Goal: Task Accomplishment & Management: Manage account settings

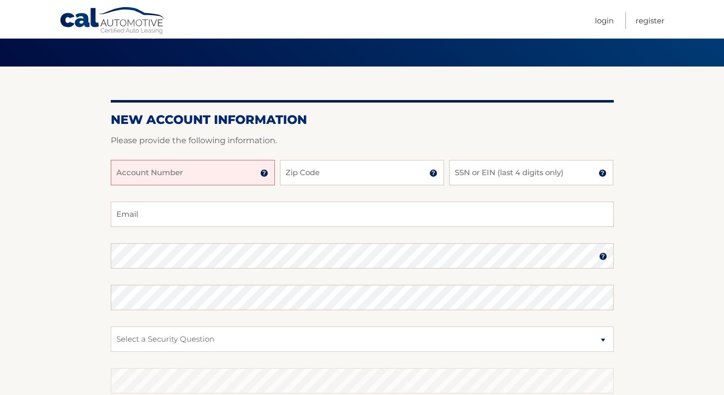
scroll to position [56, 0]
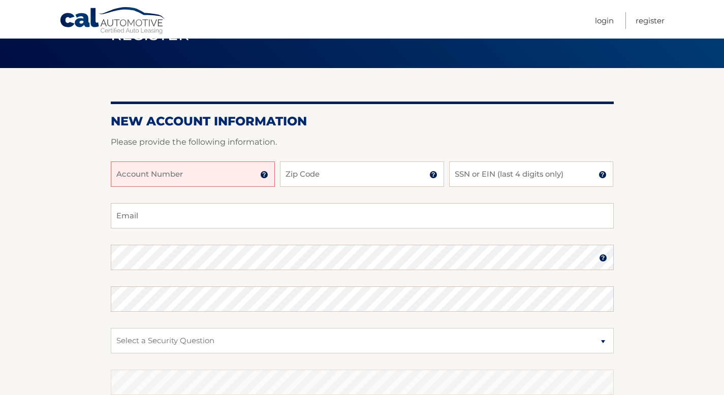
click at [227, 175] on input "Account Number" at bounding box center [193, 174] width 164 height 25
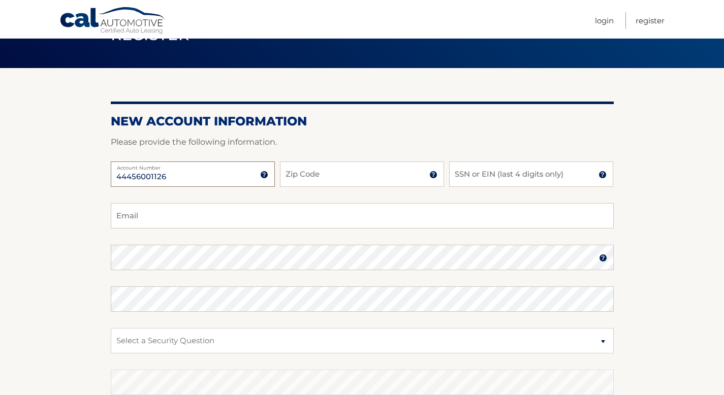
type input "44456001126"
click at [335, 178] on input "Zip Code" at bounding box center [362, 174] width 164 height 25
type input "11804"
type input "rachelbresnick@gmail.com"
click at [484, 181] on input "SSN or EIN (last 4 digits only)" at bounding box center [531, 174] width 164 height 25
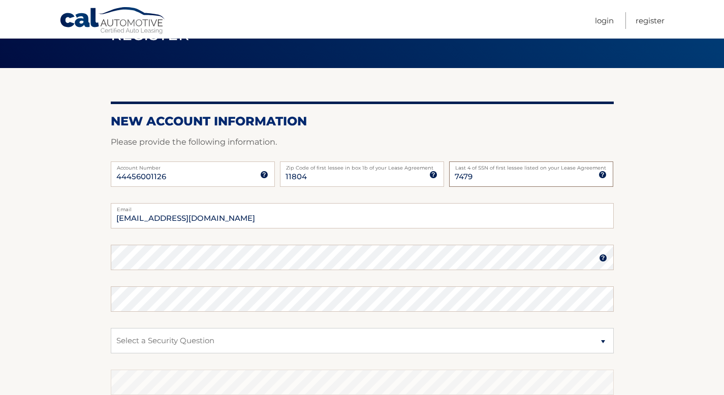
type input "7479"
click at [374, 276] on fieldset "rachelbresnick@gmail.com Email Password Password should be a minimum of 6 chara…" at bounding box center [362, 334] width 503 height 262
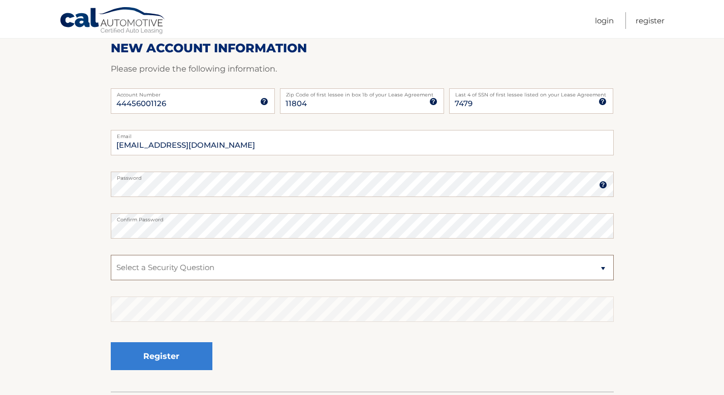
scroll to position [135, 0]
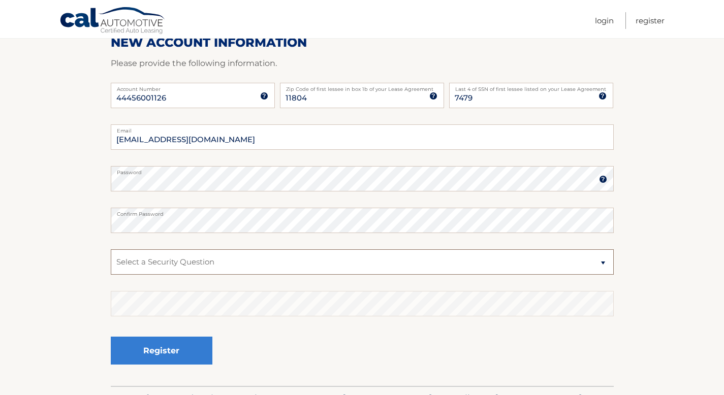
click at [377, 250] on select "Select a Security Question What was the name of your elementary school? What is…" at bounding box center [362, 261] width 503 height 25
select select "1"
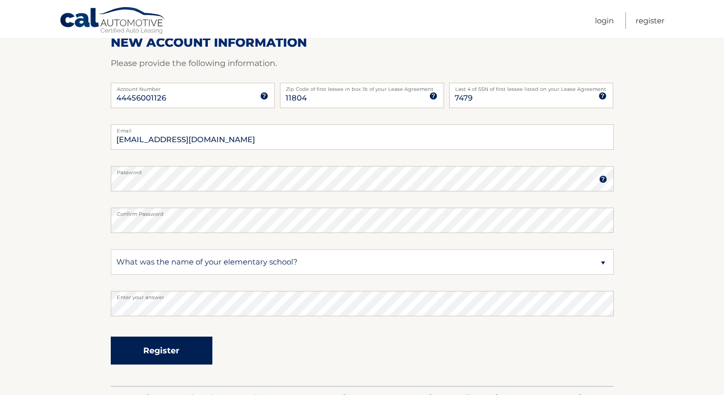
click at [181, 346] on button "Register" at bounding box center [162, 351] width 102 height 28
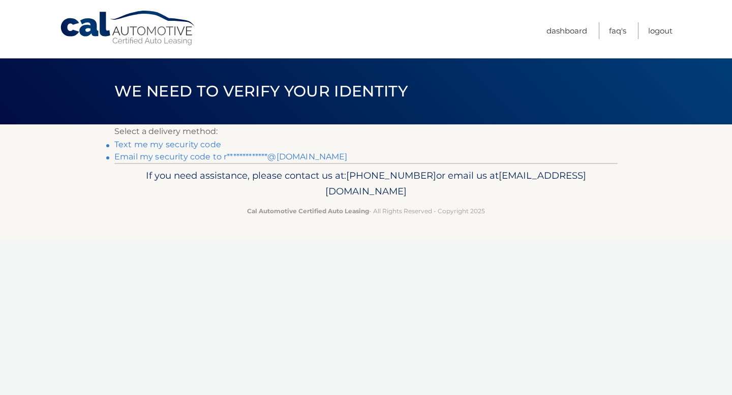
click at [481, 243] on div "Cal Automotive Menu Dashboard FAQ's Logout ×" at bounding box center [366, 197] width 732 height 395
click at [558, 28] on link "Dashboard" at bounding box center [566, 30] width 41 height 17
click at [557, 33] on link "Dashboard" at bounding box center [566, 30] width 41 height 17
click at [663, 29] on link "Logout" at bounding box center [660, 30] width 24 height 17
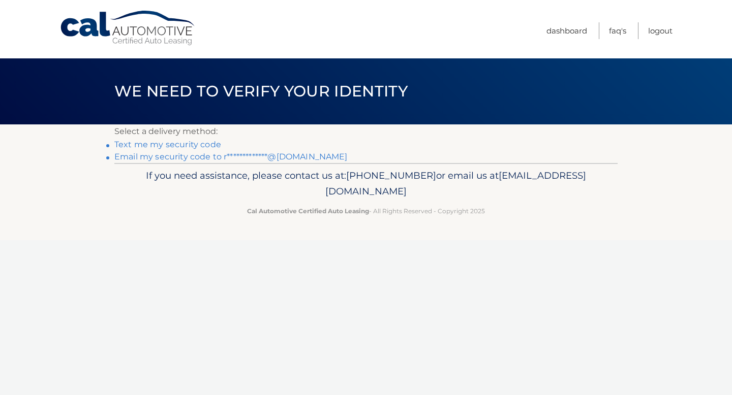
click at [183, 145] on link "Text me my security code" at bounding box center [167, 145] width 107 height 10
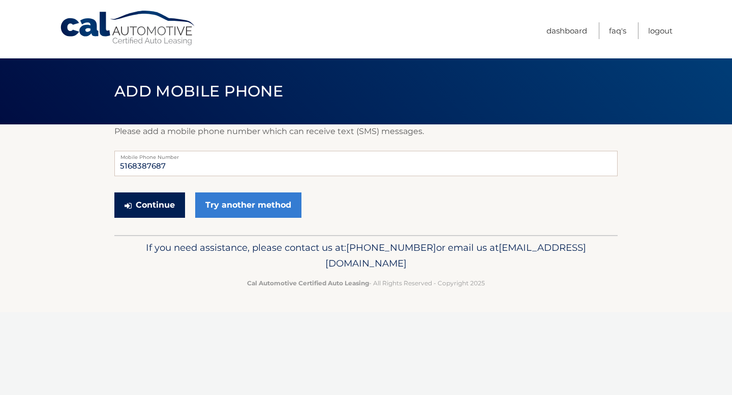
click at [165, 202] on button "Continue" at bounding box center [149, 205] width 71 height 25
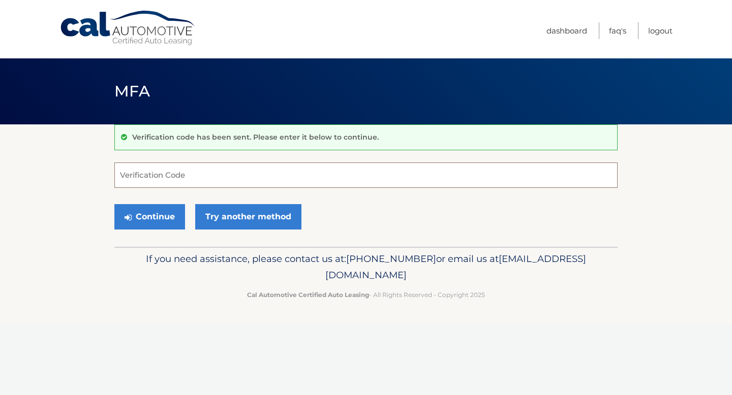
click at [135, 168] on input "Verification Code" at bounding box center [365, 175] width 503 height 25
type input "035419"
click at [158, 222] on button "Continue" at bounding box center [149, 216] width 71 height 25
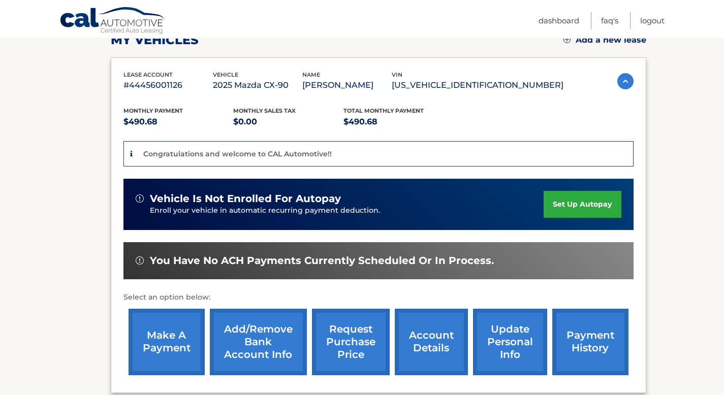
scroll to position [144, 0]
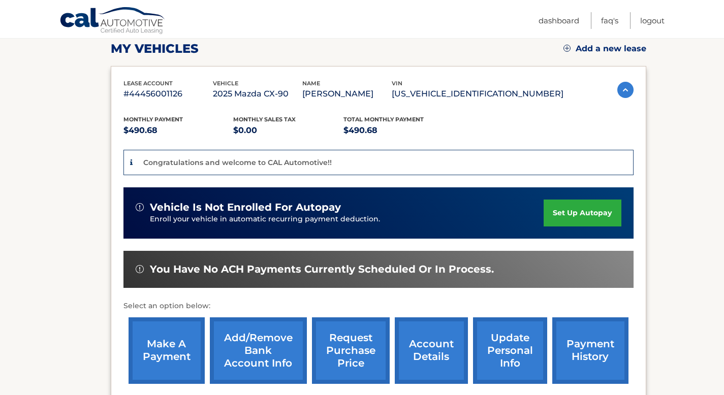
click at [575, 212] on link "set up autopay" at bounding box center [582, 213] width 77 height 27
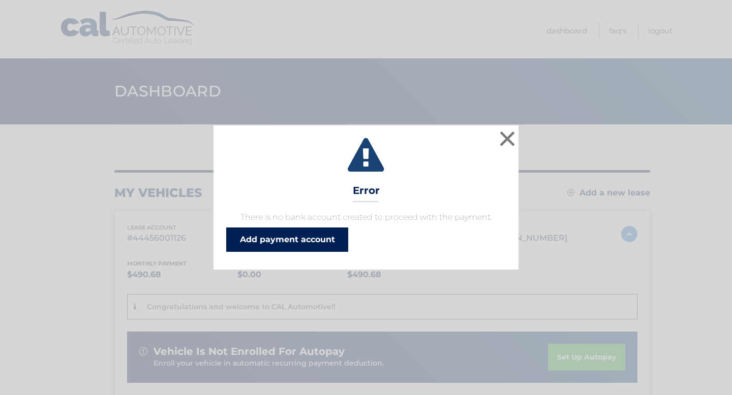
click at [331, 241] on link "Add payment account" at bounding box center [287, 240] width 122 height 24
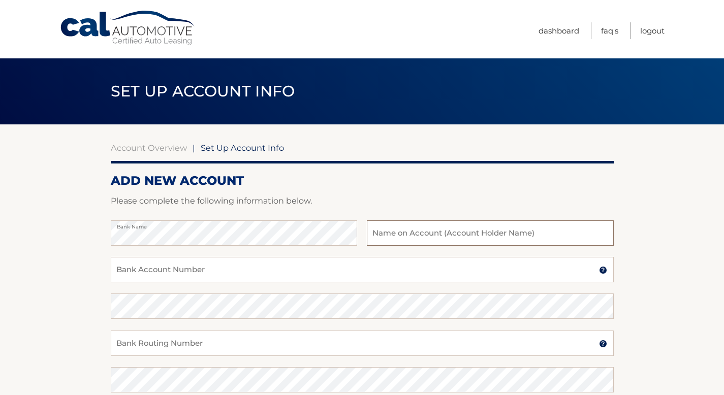
click at [403, 239] on input "text" at bounding box center [490, 232] width 246 height 25
type input "Rachel Perlmutter"
click at [405, 271] on input "Bank Account Number" at bounding box center [362, 269] width 503 height 25
type input "733528223"
click at [407, 343] on input "Bank Routing Number" at bounding box center [362, 343] width 503 height 25
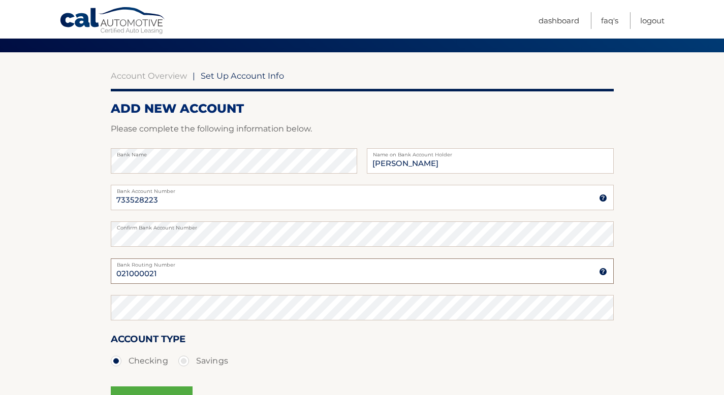
scroll to position [81, 0]
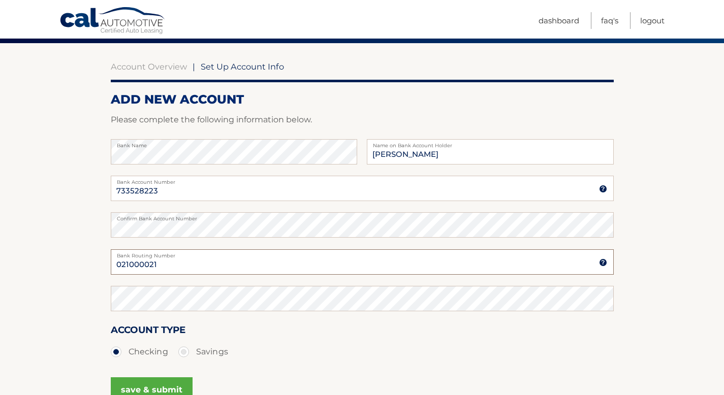
type input "021000021"
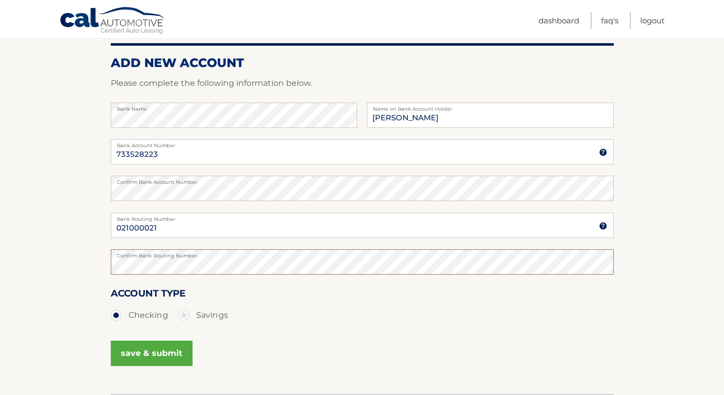
scroll to position [194, 0]
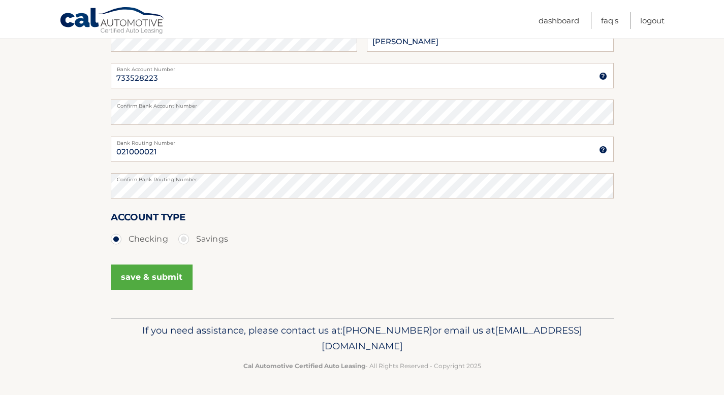
click at [157, 275] on button "save & submit" at bounding box center [152, 277] width 82 height 25
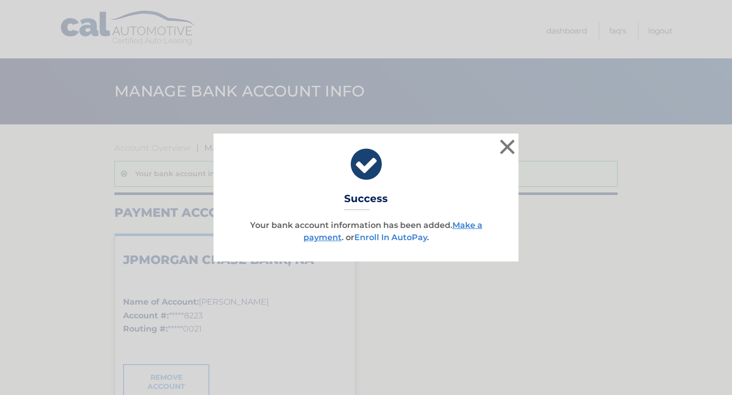
click at [371, 239] on link "Enroll In AutoPay" at bounding box center [390, 238] width 73 height 10
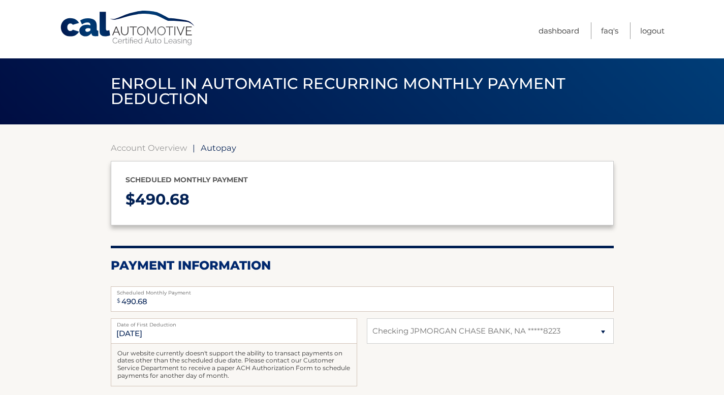
select select "M2ZiZmM3OTItNTI2My00MDFjLWJlZTEtZTFkYWIwZDJlZTQx"
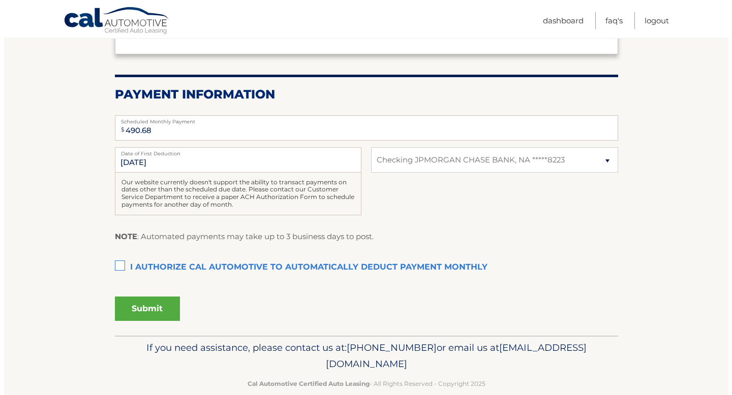
scroll to position [175, 0]
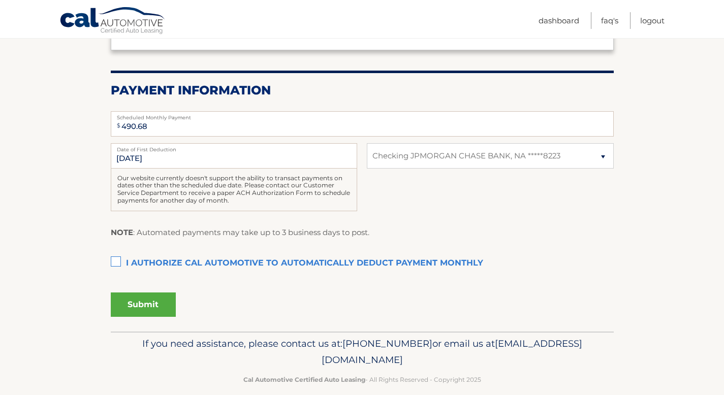
click at [115, 262] on label "I authorize cal automotive to automatically deduct payment monthly This checkbo…" at bounding box center [362, 263] width 503 height 20
click at [0, 0] on input "I authorize cal automotive to automatically deduct payment monthly This checkbo…" at bounding box center [0, 0] width 0 height 0
click at [145, 302] on button "Submit" at bounding box center [143, 305] width 65 height 24
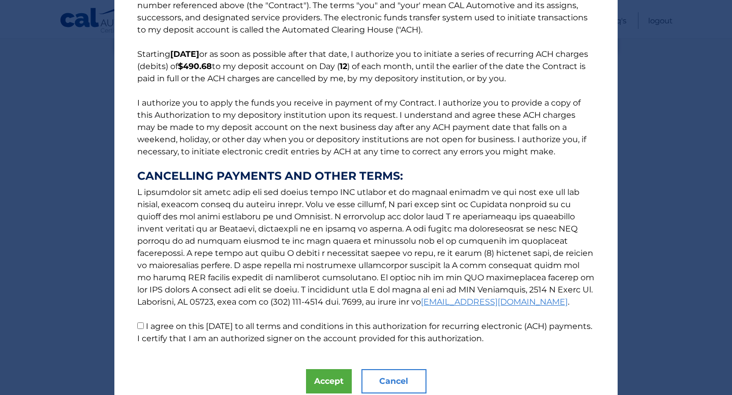
scroll to position [84, 0]
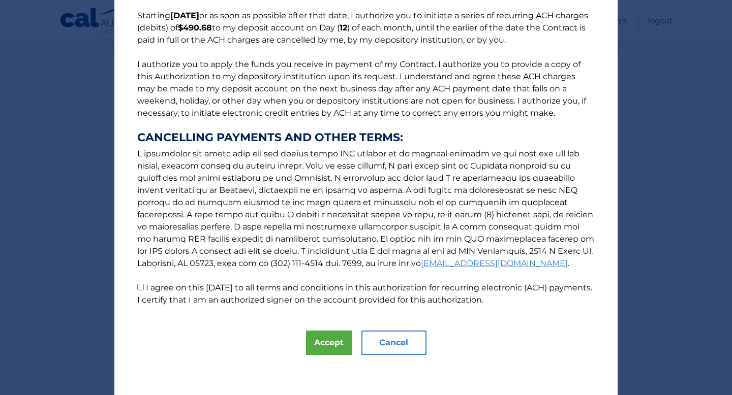
click at [137, 286] on input "I agree on this 08/31/2025 to all terms and conditions in this authorization fo…" at bounding box center [140, 287] width 7 height 7
checkbox input "true"
click at [290, 330] on div "The words "I" "me" and "my" mean any identified Customer who signs this Authori…" at bounding box center [365, 156] width 503 height 480
click at [320, 345] on button "Accept" at bounding box center [329, 343] width 46 height 24
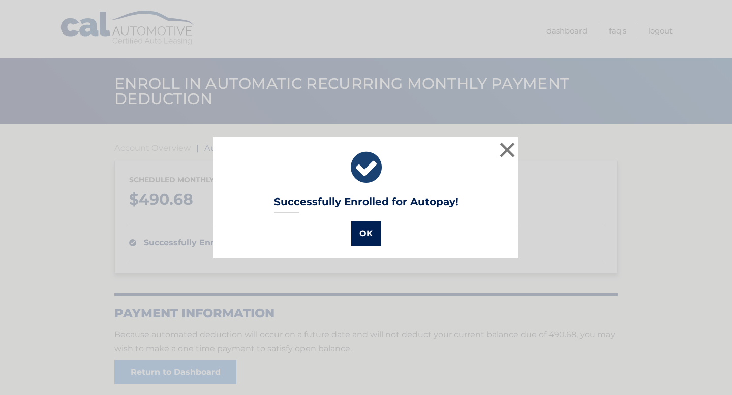
click at [363, 236] on button "OK" at bounding box center [365, 233] width 29 height 24
